Goal: Task Accomplishment & Management: Manage account settings

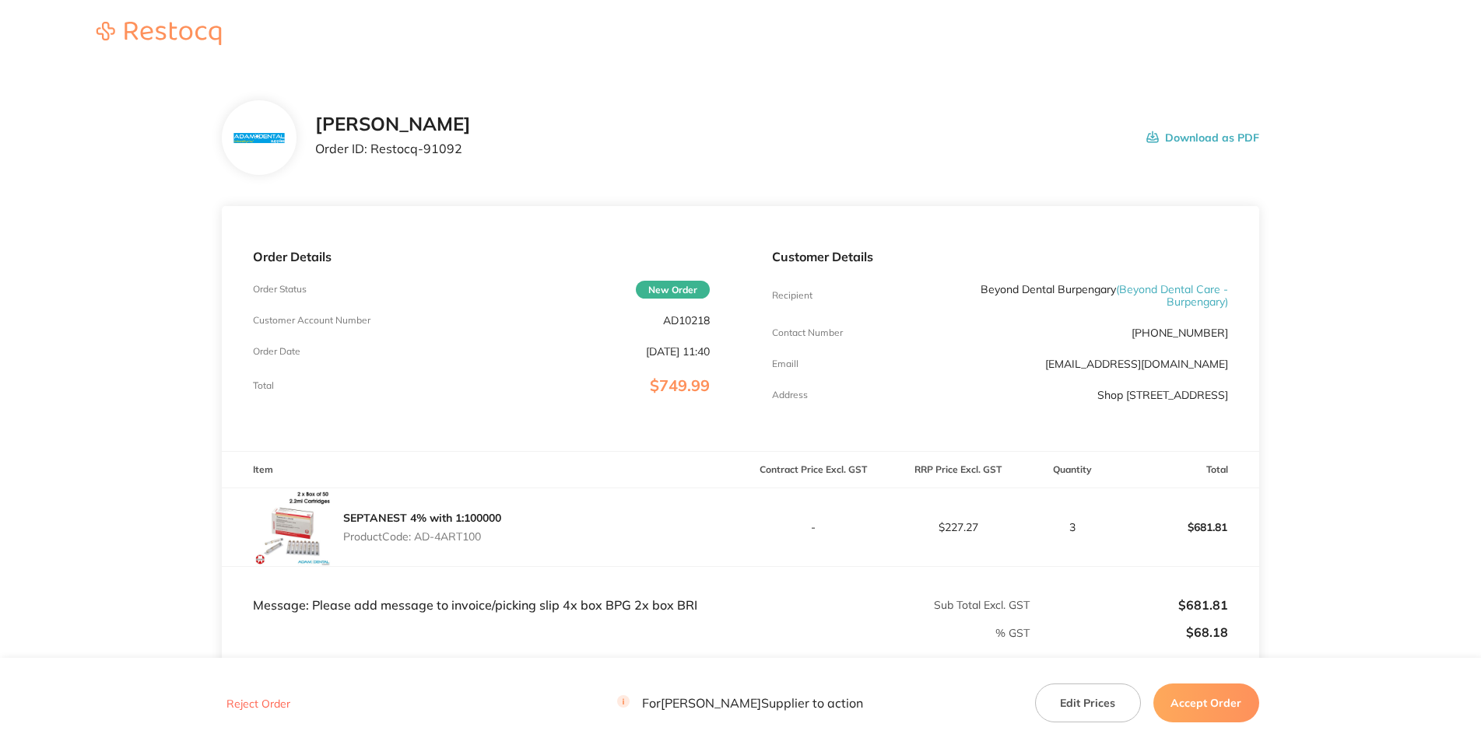
click at [471, 156] on p "Order ID: Restocq- 91092" at bounding box center [393, 149] width 156 height 14
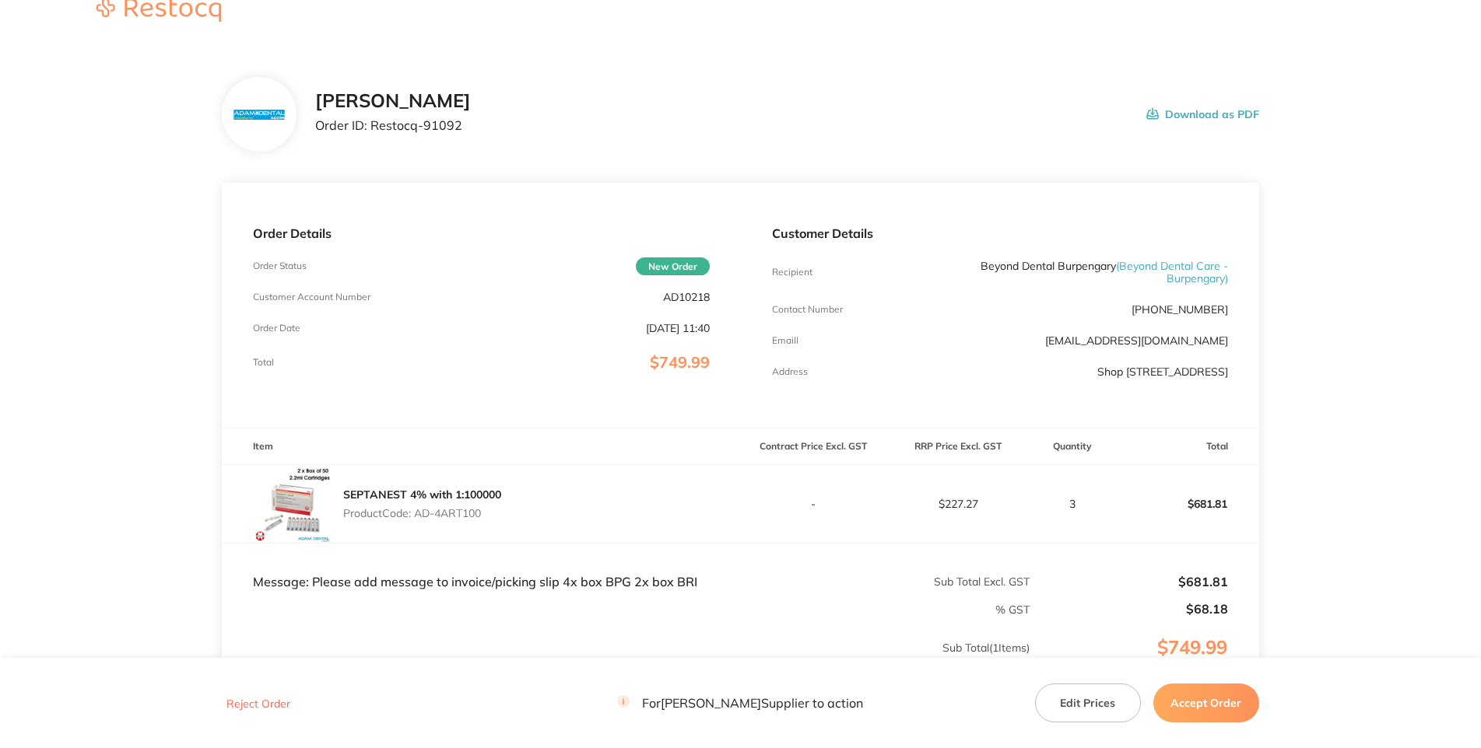
scroll to position [359, 0]
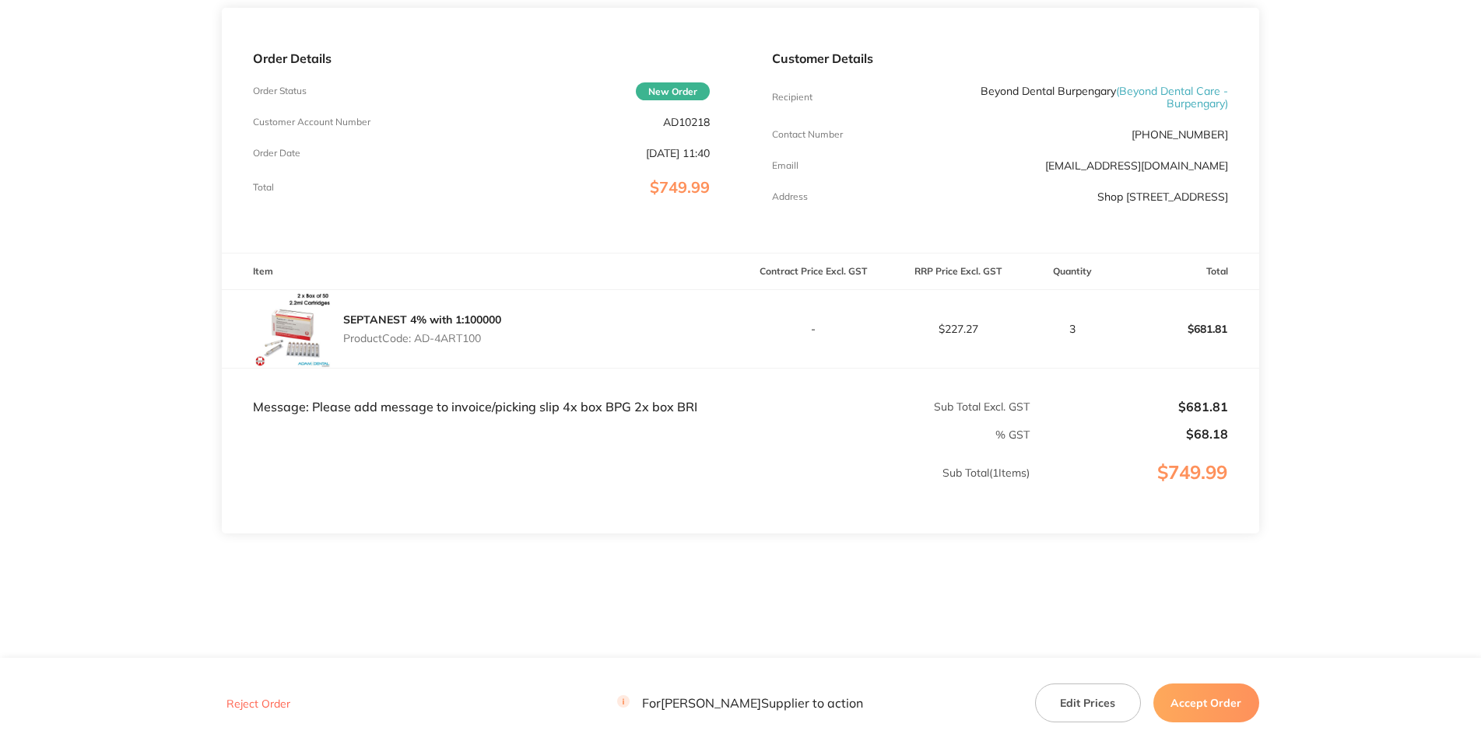
click at [685, 58] on div "Order Details Order Status New Order Customer Account Number AD10218 Order Date…" at bounding box center [481, 130] width 518 height 245
click at [689, 116] on p "AD10218" at bounding box center [686, 122] width 47 height 12
click at [492, 332] on p "Product Code: AD-4ART100" at bounding box center [422, 338] width 158 height 12
drag, startPoint x: 496, startPoint y: 283, endPoint x: 422, endPoint y: 283, distance: 73.9
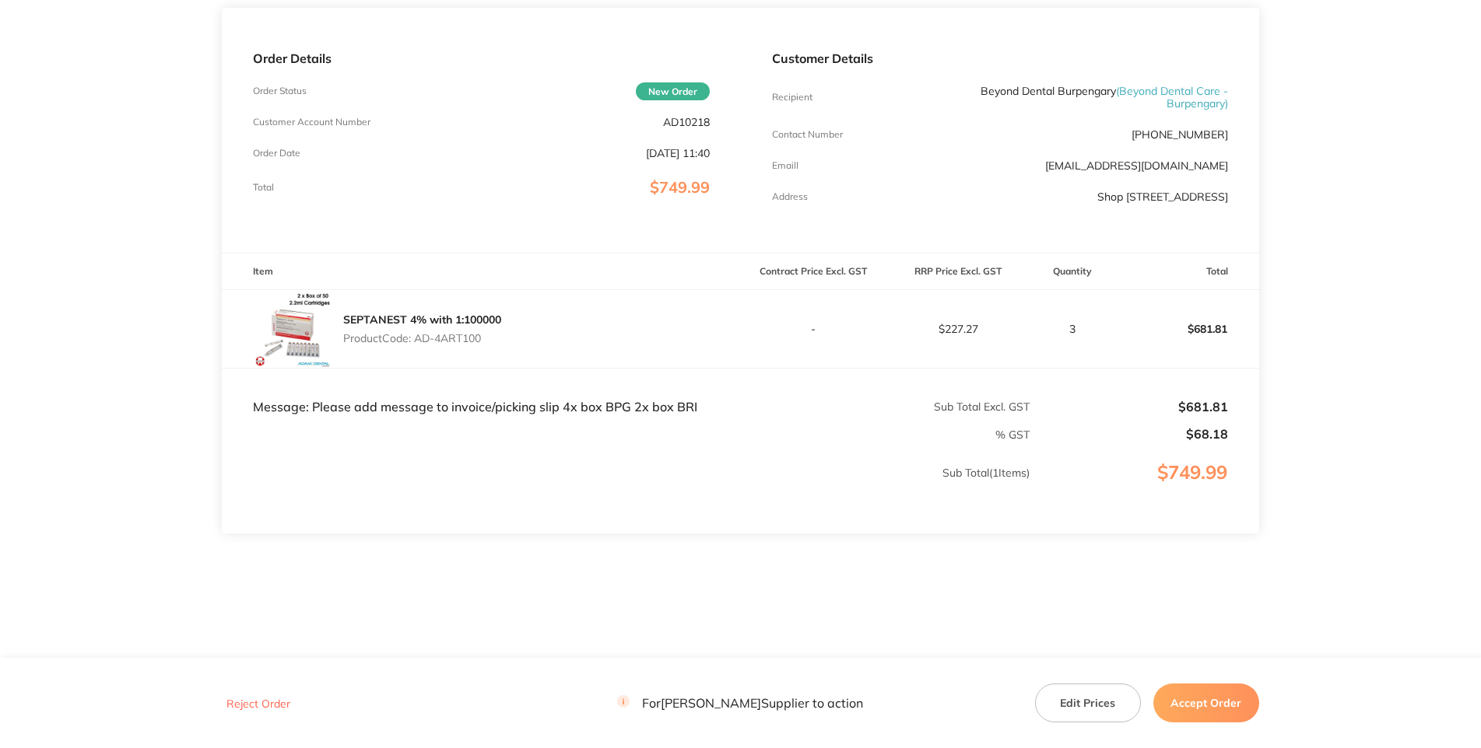
click at [422, 332] on p "Product Code: AD-4ART100" at bounding box center [422, 338] width 158 height 12
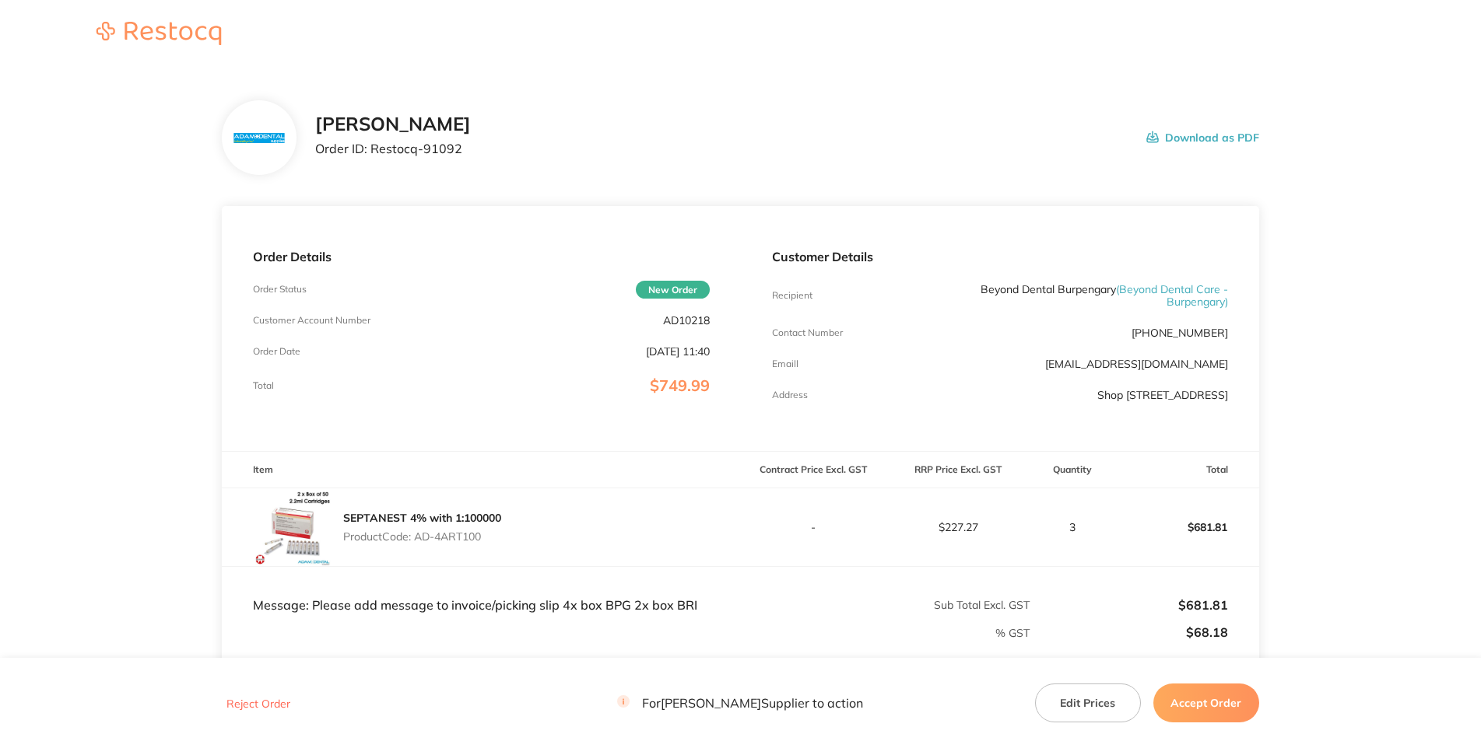
click at [708, 327] on p "AD10218" at bounding box center [686, 320] width 47 height 12
click at [920, 401] on main "[PERSON_NAME] Order ID: Restocq- 91092 Download as PDF Order Details Order Stat…" at bounding box center [740, 462] width 1481 height 787
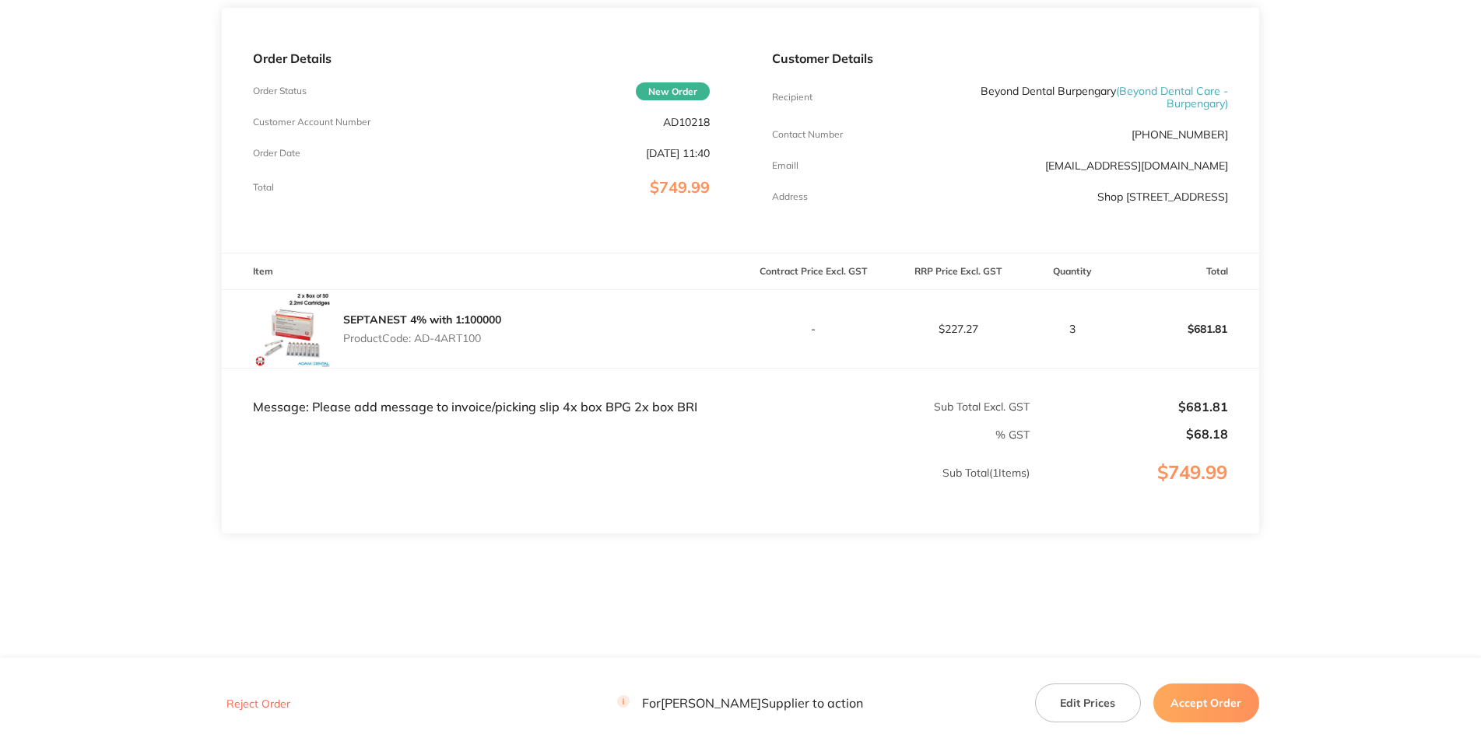
click at [920, 376] on main "[PERSON_NAME] Order ID: Restocq- 91092 Download as PDF Order Details Order Stat…" at bounding box center [740, 264] width 1481 height 787
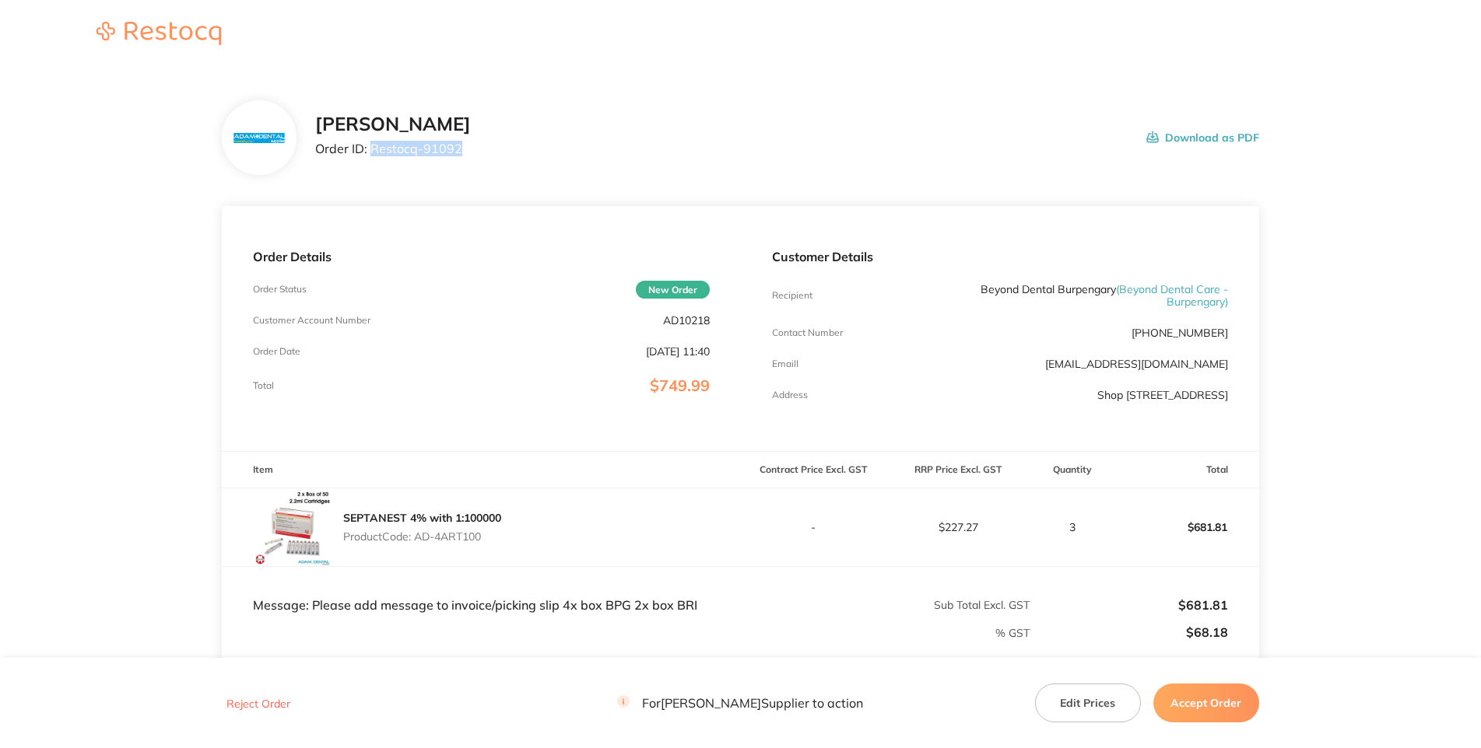
drag, startPoint x: 392, startPoint y: 207, endPoint x: 304, endPoint y: 208, distance: 87.9
click at [315, 156] on p "Order ID: Restocq- 91092" at bounding box center [393, 149] width 156 height 14
click at [529, 451] on div "Order Details Order Status New Order Customer Account Number AD10218 Order Date…" at bounding box center [481, 328] width 518 height 245
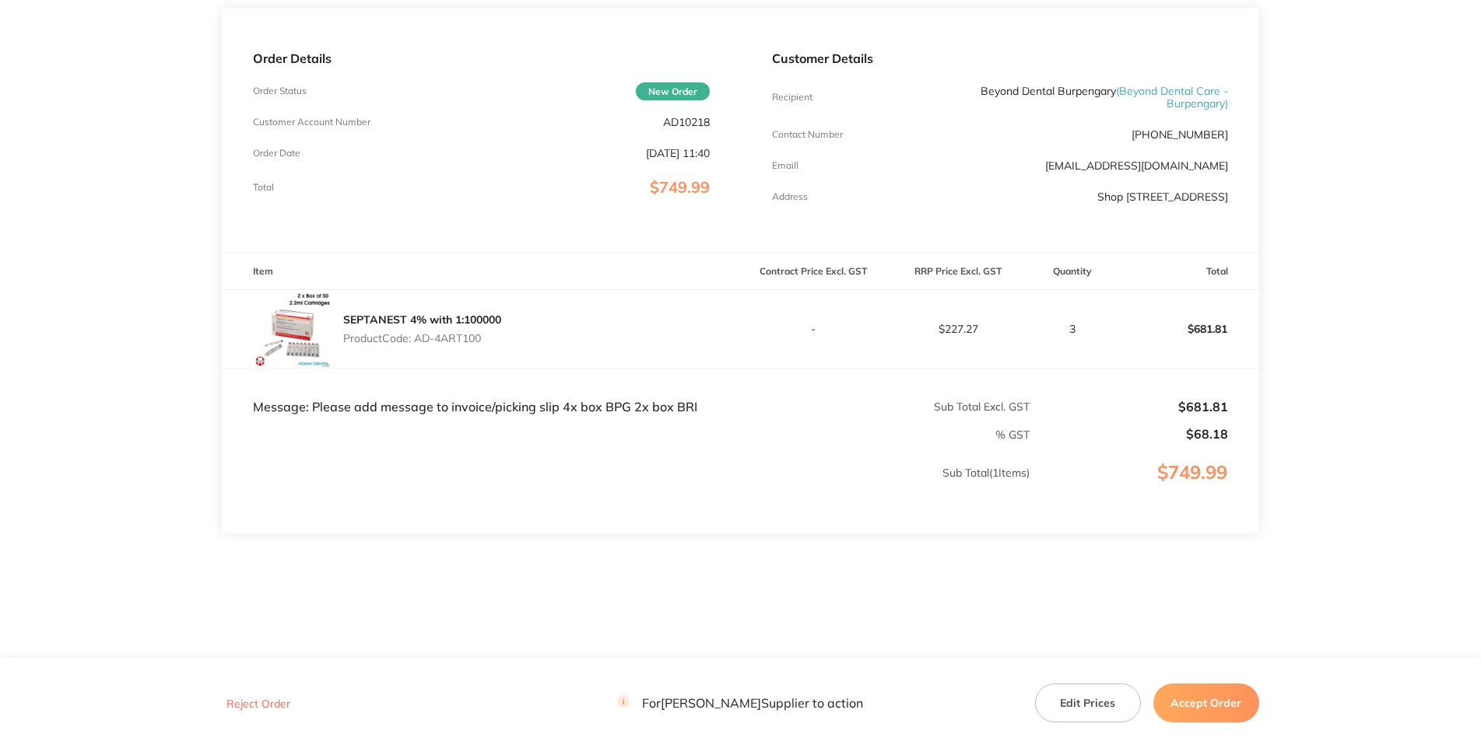
click at [449, 307] on div "SEPTANEST 4% with 1:100000 Product Code: AD-4ART100" at bounding box center [481, 329] width 518 height 78
drag, startPoint x: 443, startPoint y: 283, endPoint x: 501, endPoint y: 283, distance: 57.6
click at [426, 307] on div "SEPTANEST 4% with 1:100000 Product Code: AD-4ART100" at bounding box center [422, 329] width 158 height 44
click at [521, 290] on div "SEPTANEST 4% with 1:100000 Product Code: AD-4ART100" at bounding box center [481, 329] width 518 height 78
drag, startPoint x: 489, startPoint y: 282, endPoint x: 417, endPoint y: 287, distance: 71.7
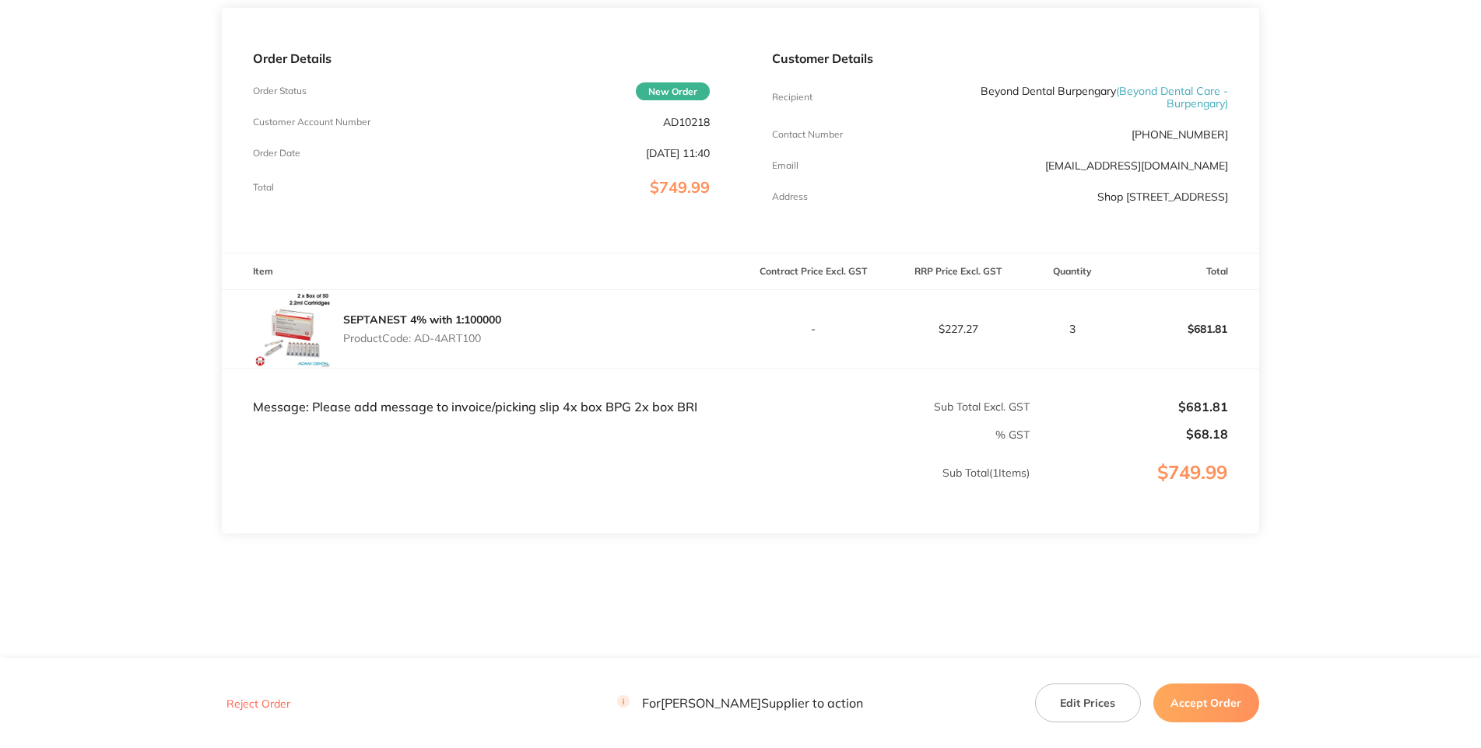
click at [417, 332] on p "Product Code: AD-4ART100" at bounding box center [422, 338] width 158 height 12
click at [613, 369] on td "Message: Please add message to invoice/picking slip 4x box BPG 2x box BRI" at bounding box center [481, 392] width 518 height 47
click at [718, 443] on td "Sub Total ( 1 Items)" at bounding box center [626, 489] width 808 height 92
click at [685, 369] on td "Message: Please add message to invoice/picking slip 4x box BPG 2x box BRI" at bounding box center [481, 392] width 518 height 47
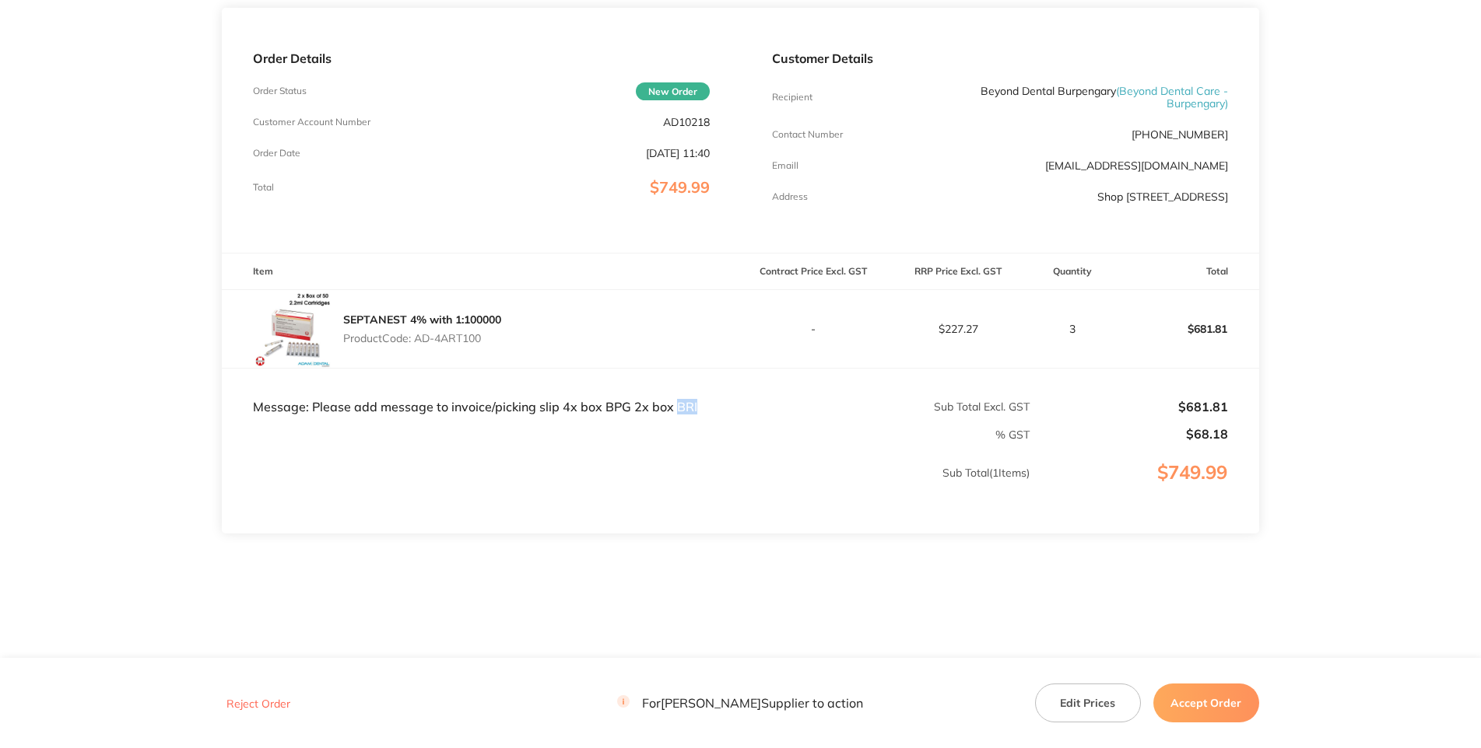
click at [686, 369] on td "Message: Please add message to invoice/picking slip 4x box BPG 2x box BRI" at bounding box center [481, 392] width 518 height 47
click at [77, 198] on main "[PERSON_NAME] Order ID: Restocq- 91092 Download as PDF Order Details Order Stat…" at bounding box center [740, 264] width 1481 height 787
click at [896, 475] on section "[PERSON_NAME] Order ID: Restocq- 91092 Download as PDF Order Details Order Stat…" at bounding box center [740, 264] width 1036 height 787
click at [920, 385] on main "[PERSON_NAME] Order ID: Restocq- 91092 Download as PDF Order Details Order Stat…" at bounding box center [740, 264] width 1481 height 787
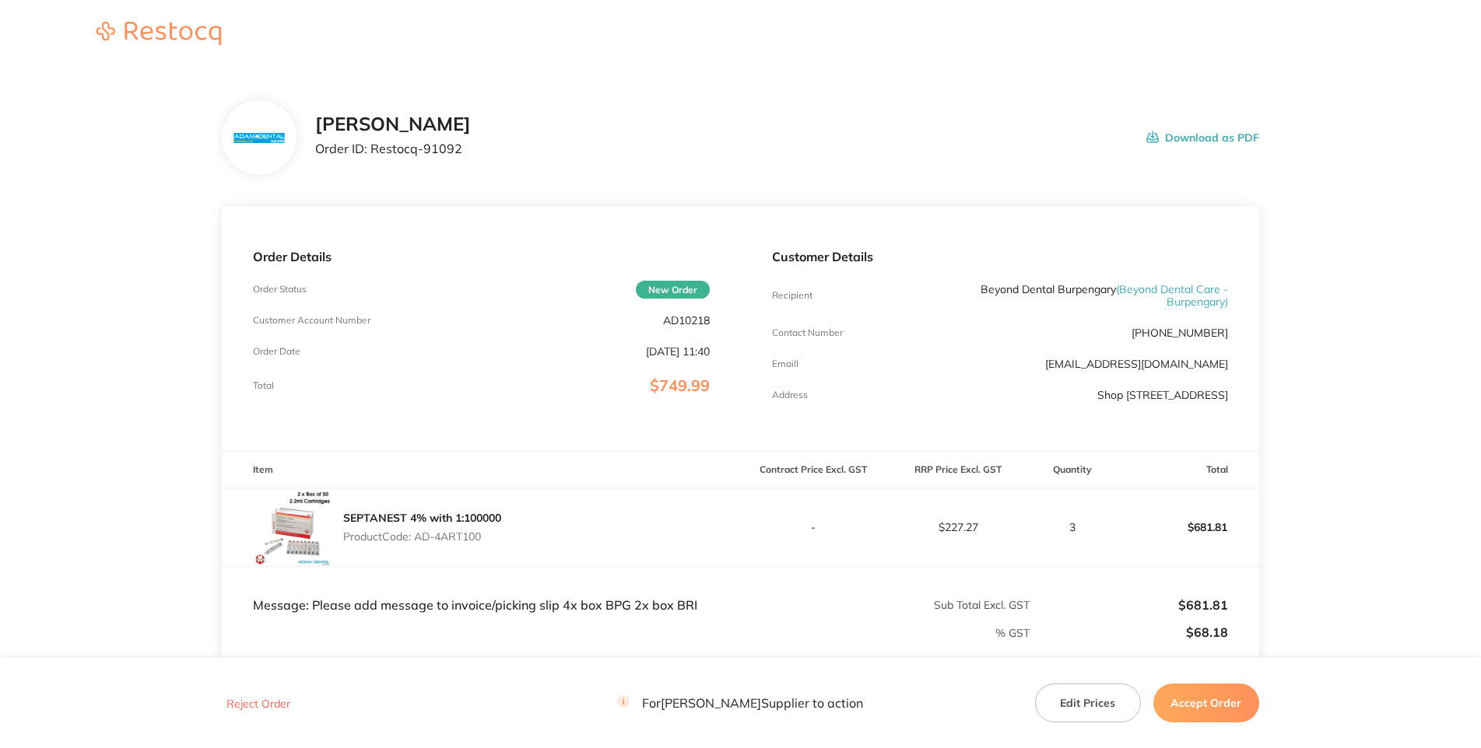
click at [394, 162] on div "[PERSON_NAME] Order ID: Restocq- 91092 Download as PDF" at bounding box center [786, 138] width 943 height 48
drag, startPoint x: 390, startPoint y: 210, endPoint x: 310, endPoint y: 210, distance: 79.4
click at [315, 156] on p "Order ID: Restocq- 91092" at bounding box center [393, 149] width 156 height 14
click at [920, 475] on main "[PERSON_NAME] Order ID: Restocq- 91092 Download as PDF Order Details Order Stat…" at bounding box center [740, 462] width 1481 height 787
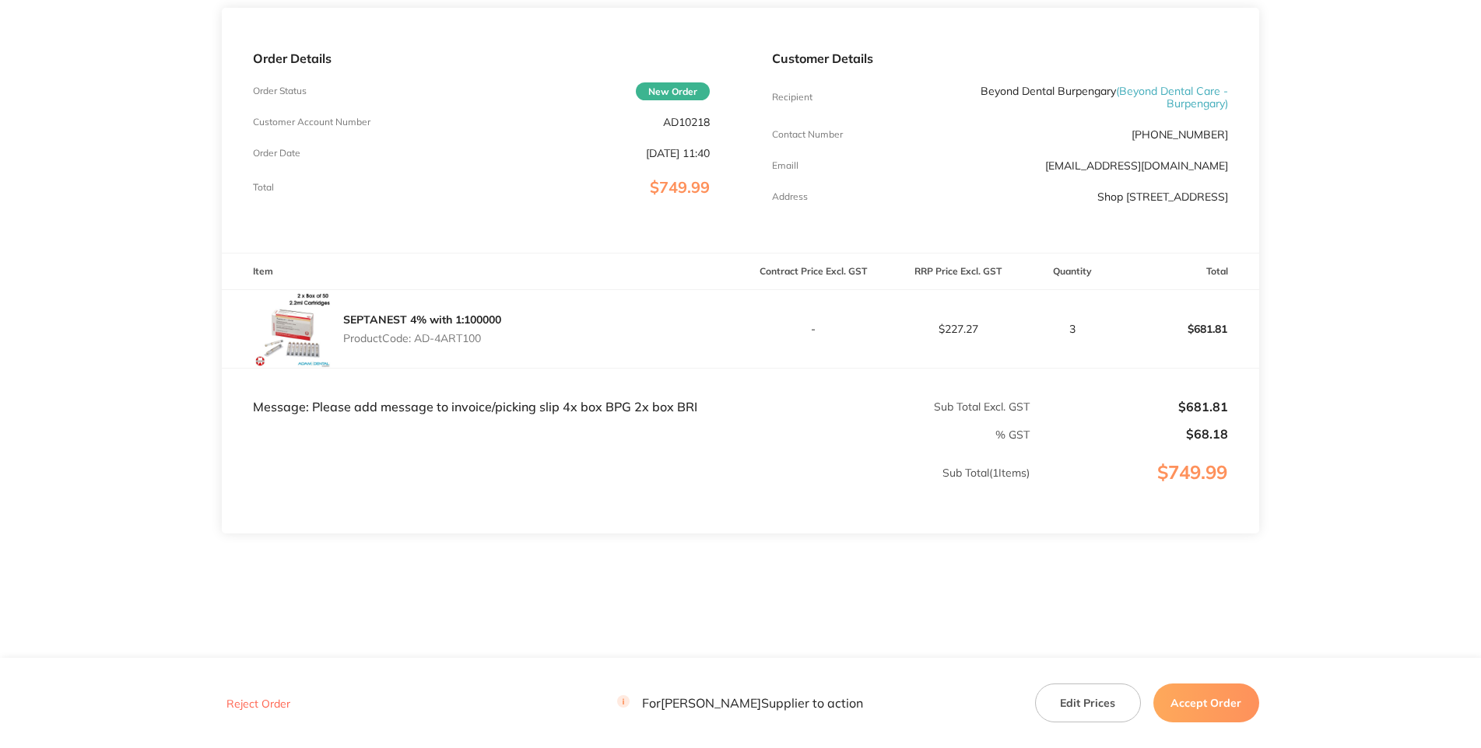
click at [920, 475] on button "Accept Order" at bounding box center [1206, 703] width 106 height 39
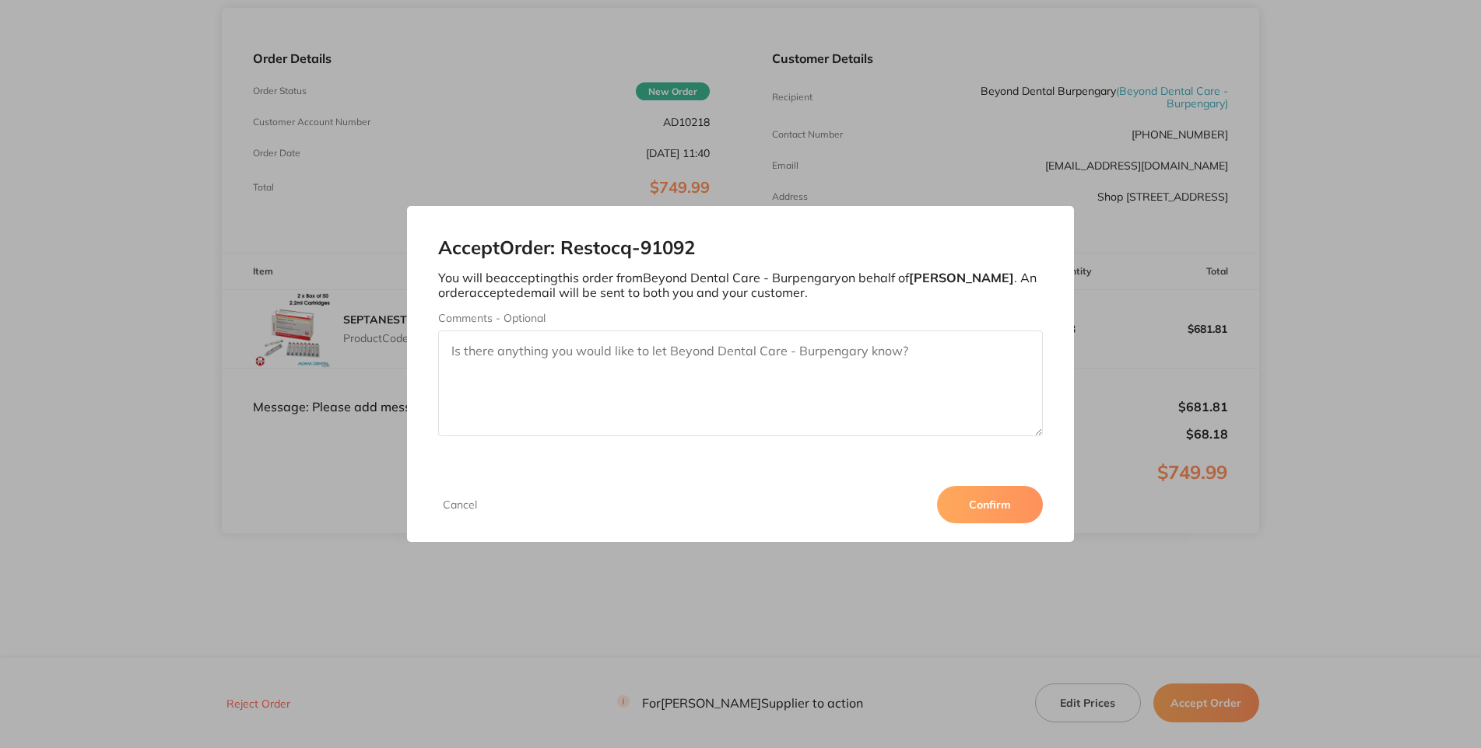
click at [920, 475] on button "Confirm" at bounding box center [990, 504] width 106 height 37
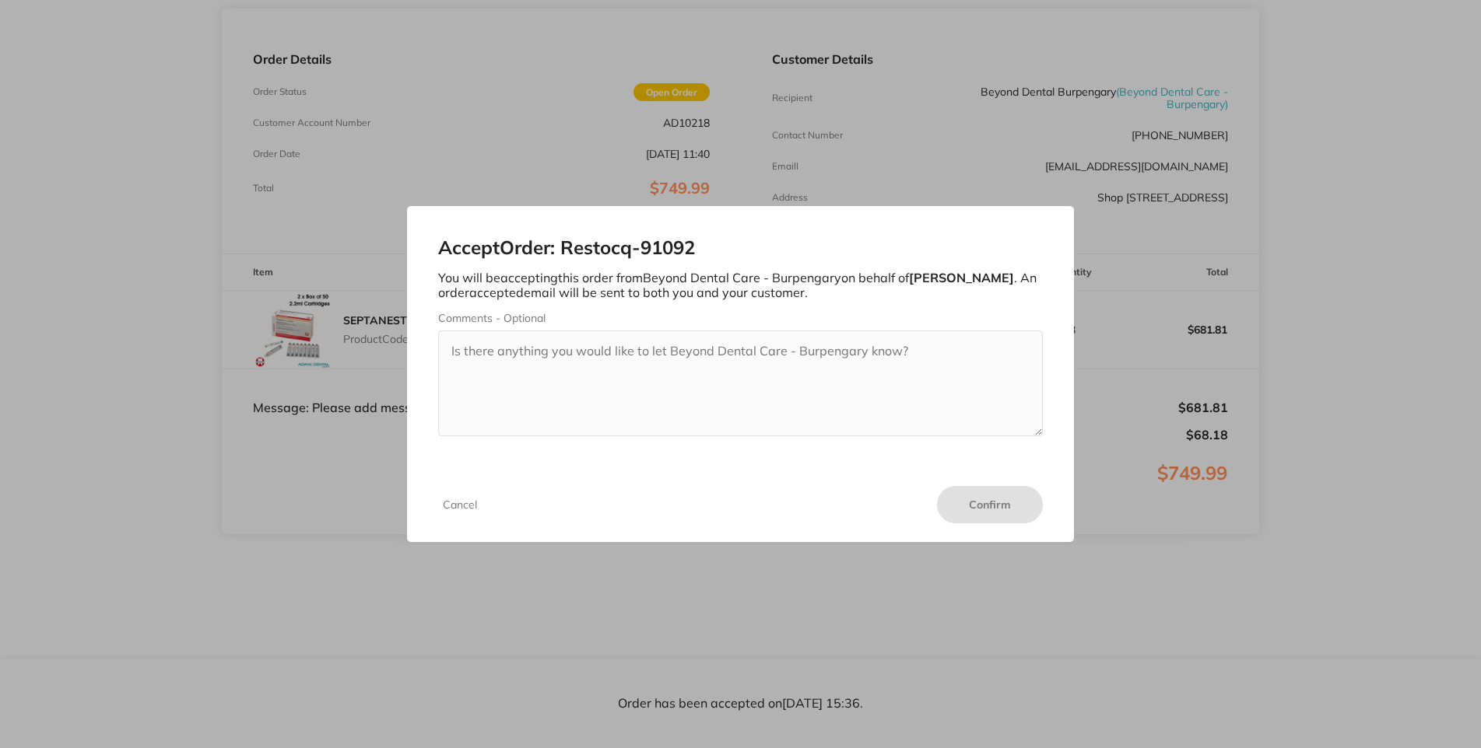
scroll to position [0, 0]
